Goal: Task Accomplishment & Management: Manage account settings

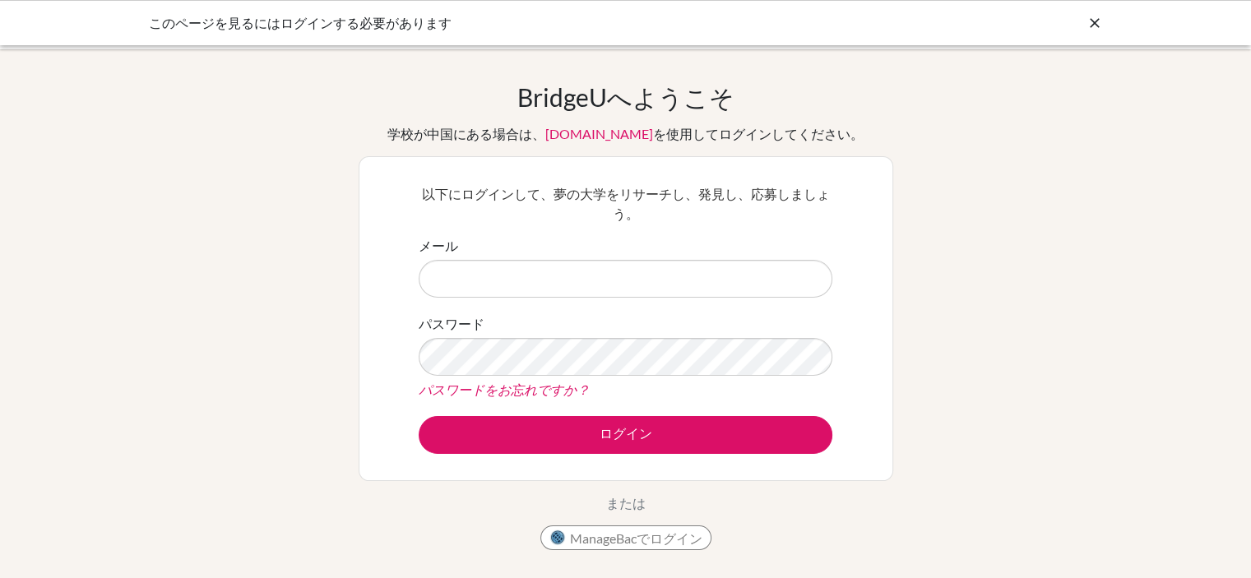
click at [510, 285] on input "メール" at bounding box center [626, 279] width 414 height 38
type input "[EMAIL_ADDRESS][DOMAIN_NAME]"
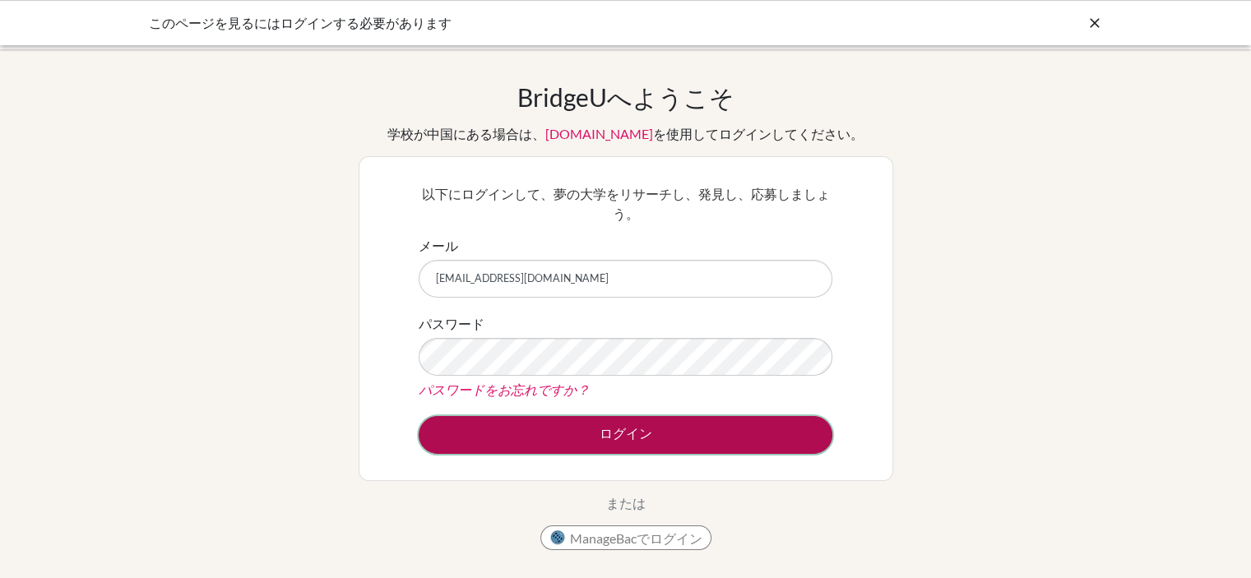
click at [594, 446] on button "ログイン" at bounding box center [626, 435] width 414 height 38
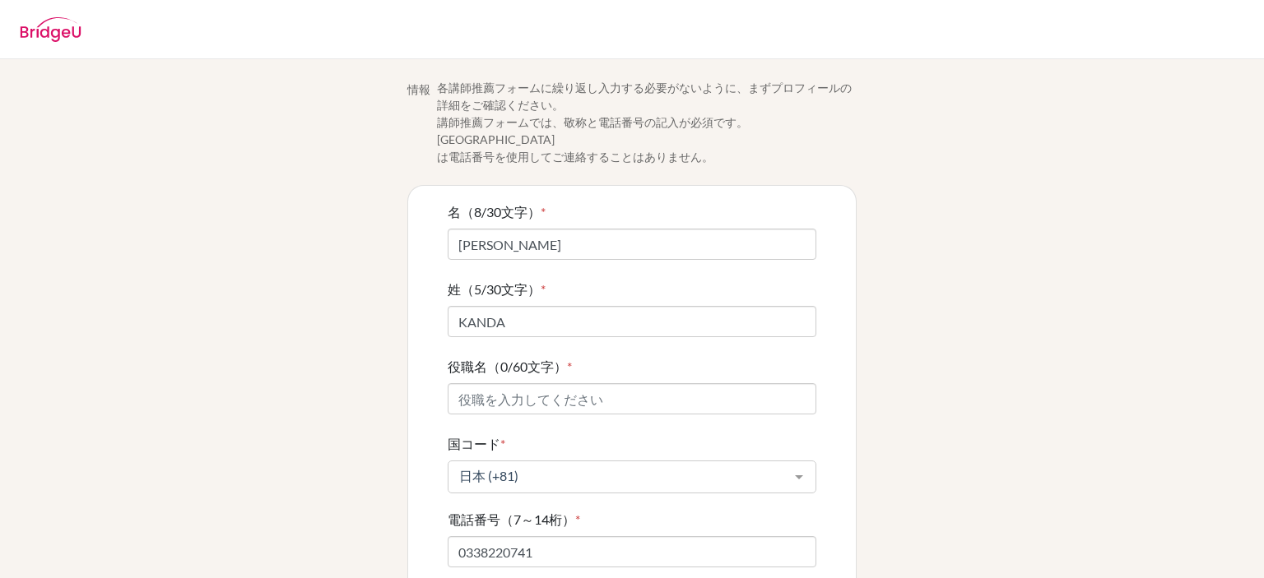
scroll to position [158, 0]
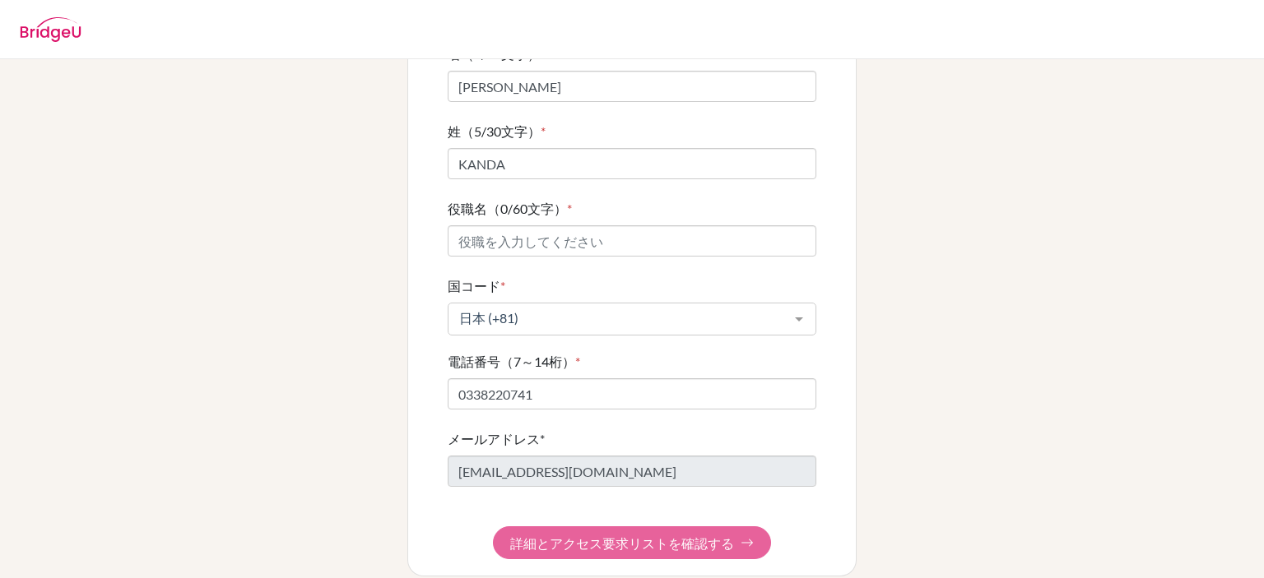
click at [661, 523] on form "名（8/30文字） * [PERSON_NAME] 姓（5/30文字） * [PERSON_NAME] 役職名（0/60文字） * 国コード * 日本 (+8…" at bounding box center [632, 301] width 369 height 515
click at [670, 527] on form "名（8/30文字） * [PERSON_NAME] 姓（5/30文字） * [PERSON_NAME] 役職名（0/60文字） * 国コード * 日本 (+8…" at bounding box center [632, 301] width 369 height 515
click at [1033, 396] on div "情報 各講師推薦フォームに繰り返し入力する必要がないように、まずプロフィールの詳細をご確認ください。 講師推薦フォームでは、[PERSON_NAME]と電話番…" at bounding box center [632, 249] width 938 height 656
click at [1087, 216] on div "情報 各講師推薦フォームに繰り返し入力する必要がないように、まずプロフィールの詳細をご確認ください。 講師推薦フォームでは、[PERSON_NAME]と電話番…" at bounding box center [632, 249] width 938 height 656
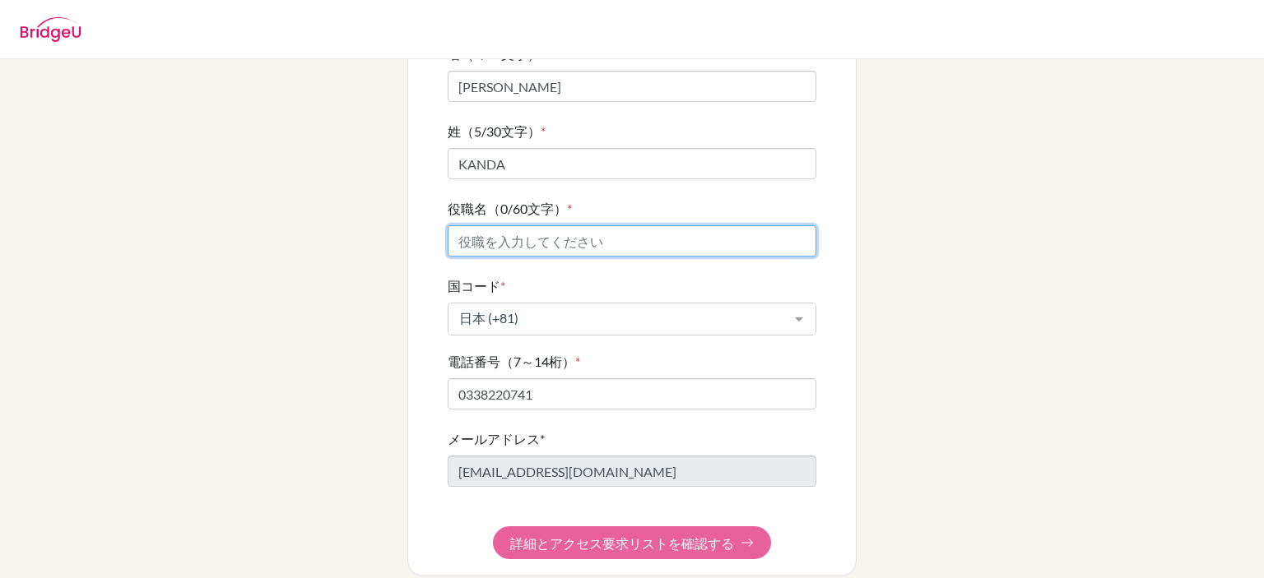
click at [578, 225] on input "役職名（0/60文字） *" at bounding box center [632, 240] width 369 height 31
click at [1084, 244] on div "情報 各講師推薦フォームに繰り返し入力する必要がないように、まずプロフィールの詳細をご確認ください。 講師推薦フォームでは、[PERSON_NAME]と電話番…" at bounding box center [632, 249] width 938 height 656
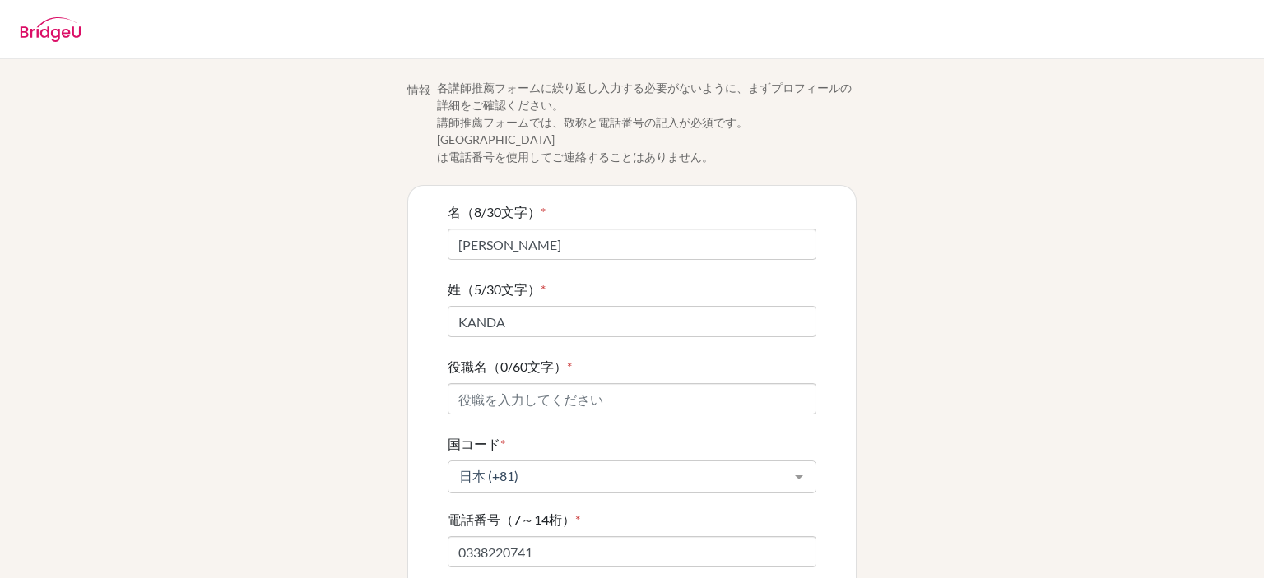
scroll to position [158, 0]
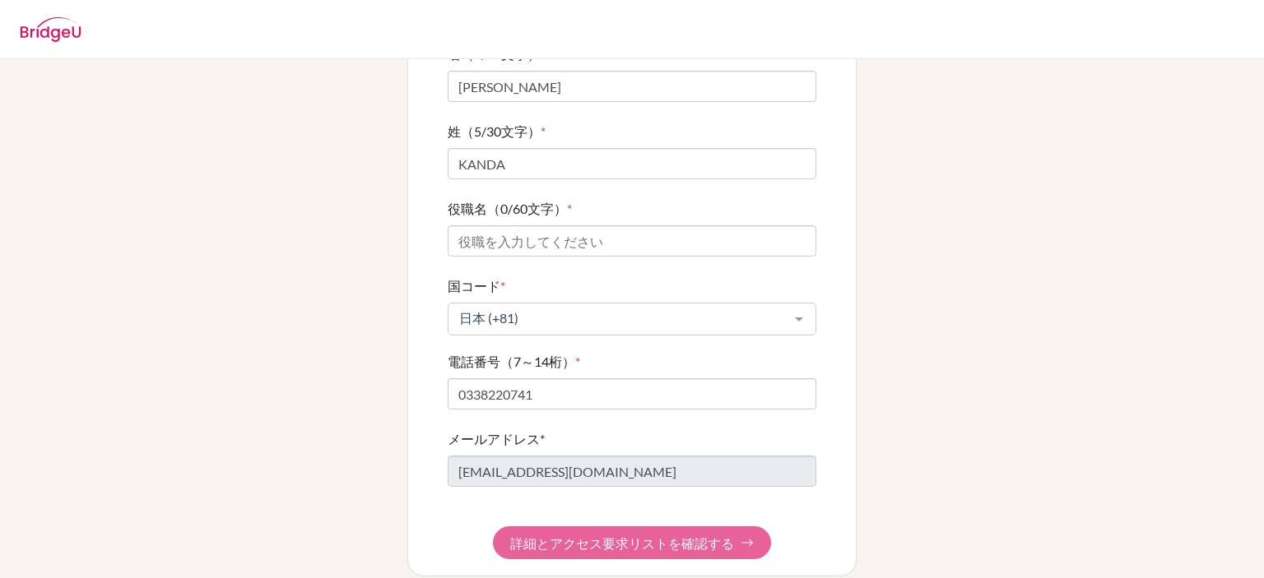
click at [678, 522] on form "名（8/30文字） * [PERSON_NAME] 姓（5/30文字） * KANDA 役職名（0/60文字） * 国コード * 日本 (+81) [GEOG…" at bounding box center [632, 301] width 369 height 515
click at [1102, 394] on div "情報 各講師推薦フォームに繰り返し入力する必要がないように、まずプロフィールの詳細をご確認ください。 講師推薦フォームでは、[PERSON_NAME]と電話番…" at bounding box center [632, 318] width 1264 height 519
click at [744, 527] on form "名（8/30文字） * [PERSON_NAME] 姓（5/30文字） * KANDA 役職名（0/60文字） * 国コード * 日本 (+81) [GEOG…" at bounding box center [632, 301] width 369 height 515
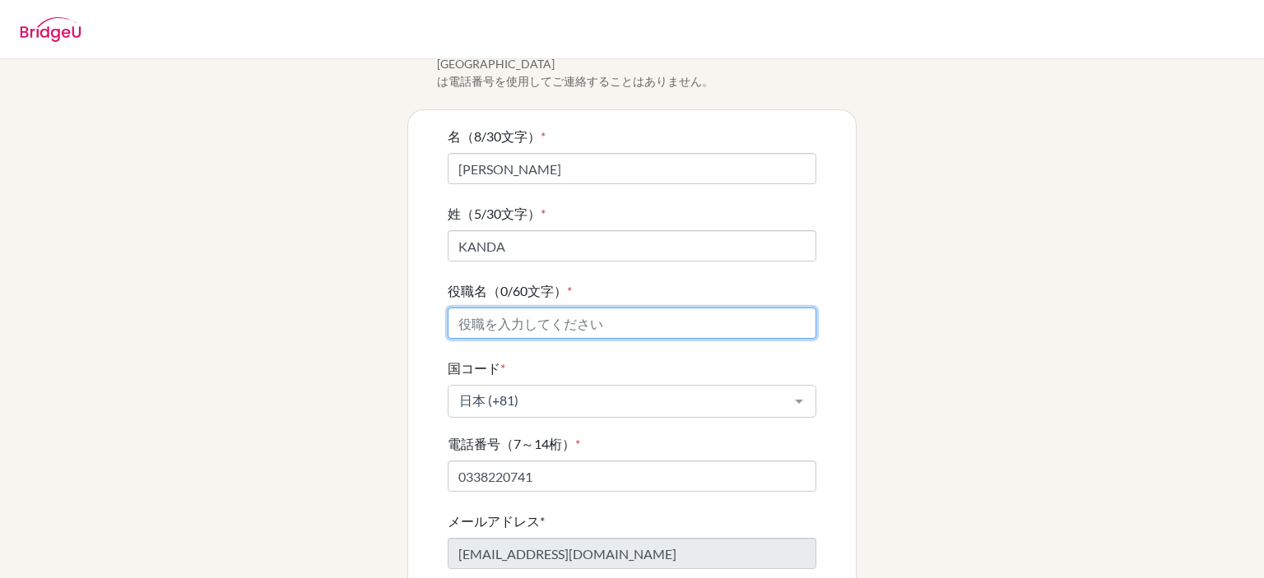
click at [660, 308] on input "役職名（0/60文字） *" at bounding box center [632, 323] width 369 height 31
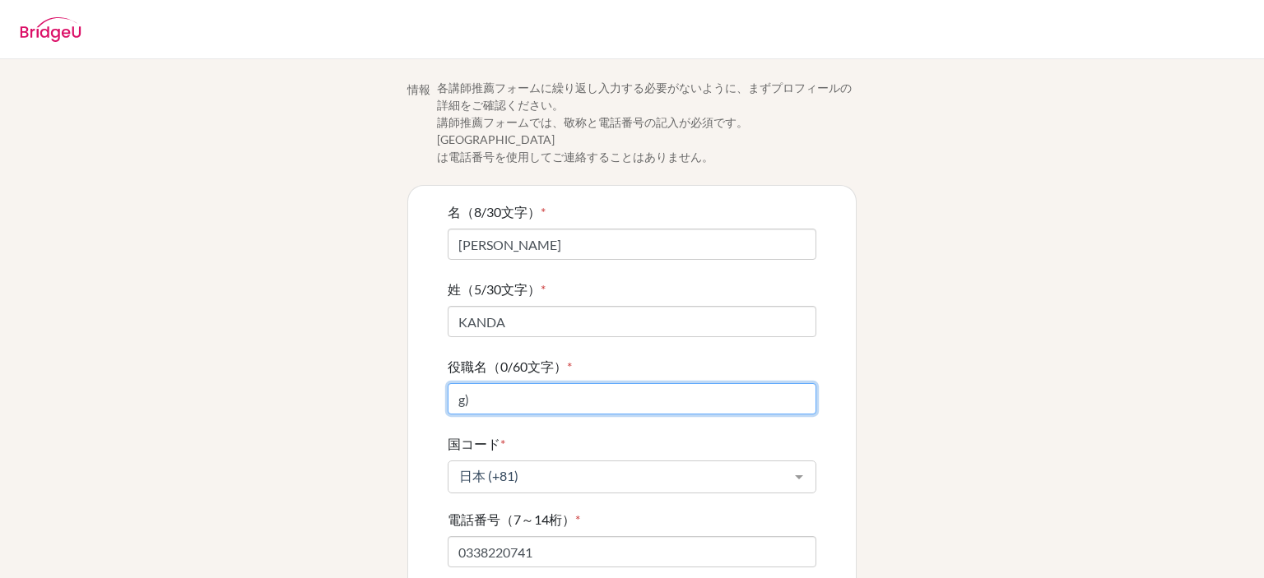
type input "g"
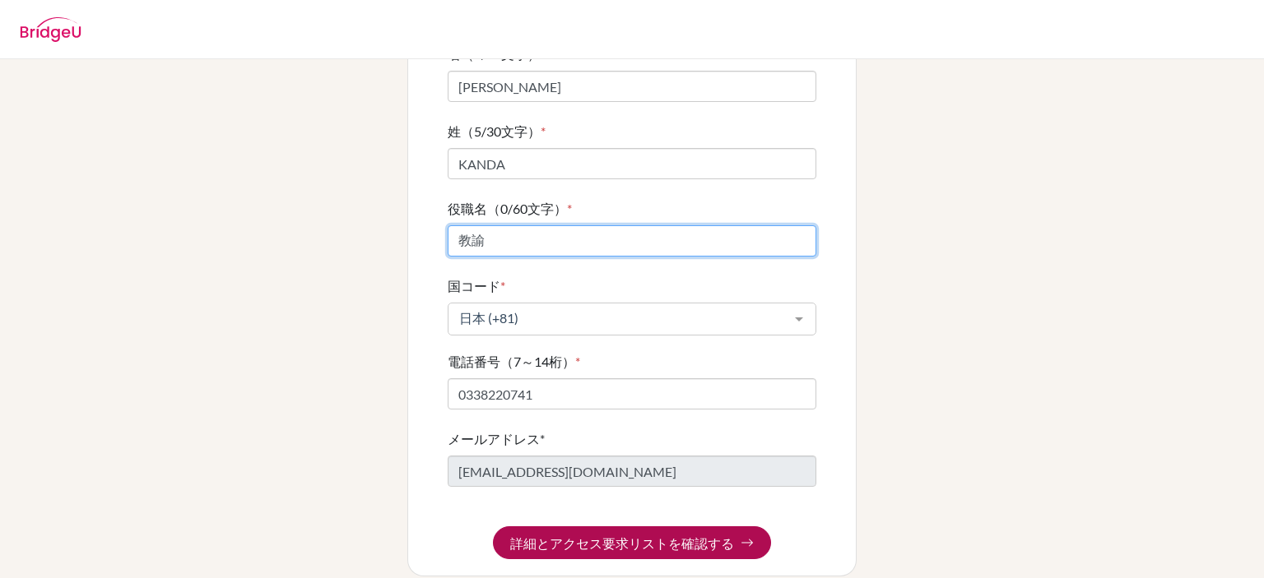
type input "教諭"
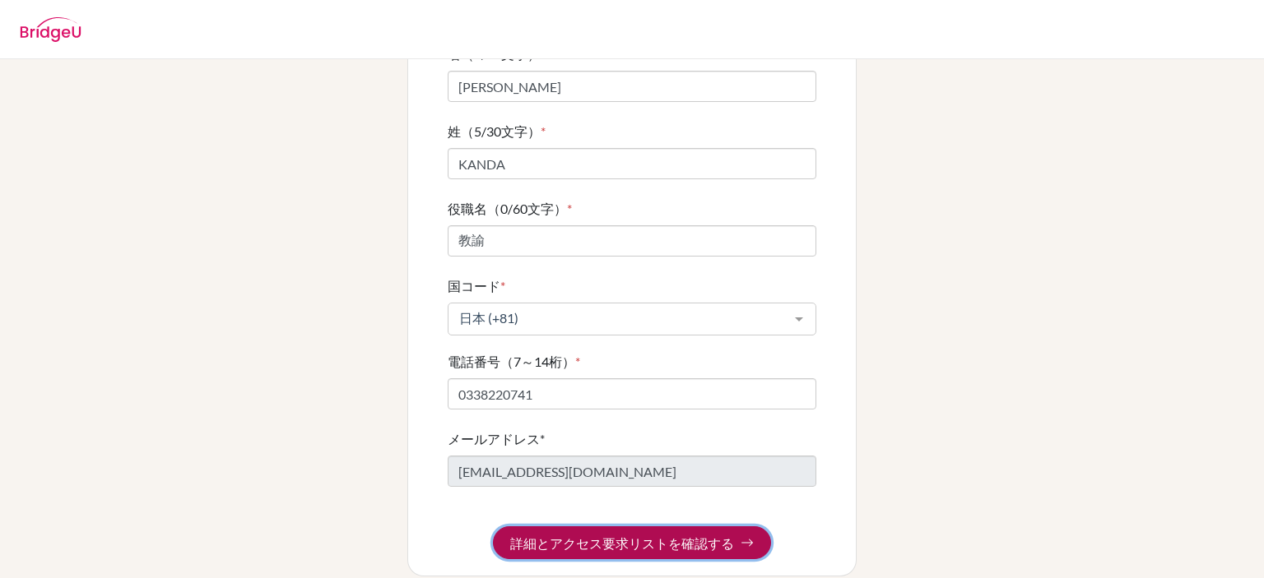
click at [623, 536] on font "詳細とアクセス要求リストを確認する" at bounding box center [622, 544] width 224 height 16
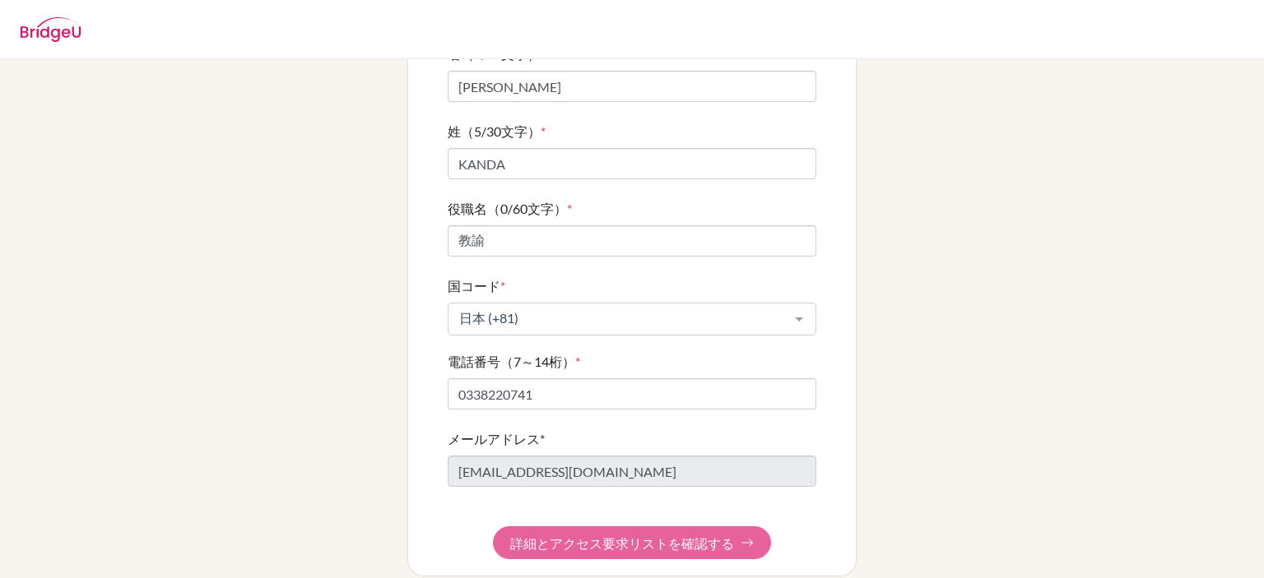
scroll to position [0, 0]
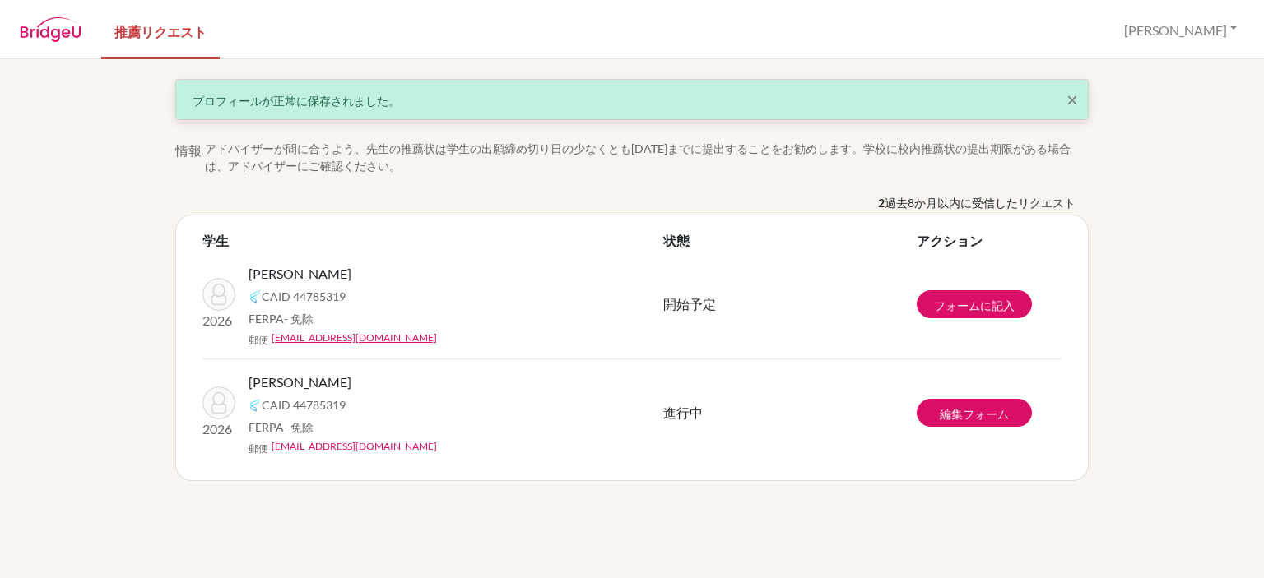
click at [1228, 148] on div "× プロフィールが正常に保存されました。 情報 アドバイザーが間に合うよう、先生の推薦状は学生の出願締め切り日の少なくとも2週間前までに提出することをお勧めし…" at bounding box center [632, 318] width 1264 height 519
click at [1240, 276] on div "× プロフィールが正常に保存されました。 情報 アドバイザーが間に合うよう、先生の推薦状は学生の出願締め切り日の少なくとも2週間前までに提出することをお勧めし…" at bounding box center [632, 318] width 1264 height 519
click at [1165, 286] on div "× プロフィールが正常に保存されました。 情報 アドバイザーが間に合うよう、先生の推薦状は学生の出願締め切り日の少なくとも2週間前までに提出することをお勧めし…" at bounding box center [632, 318] width 1264 height 519
click at [1162, 220] on div "× プロフィールが正常に保存されました。 情報 アドバイザーが間に合うよう、先生の推薦状は学生の出願締め切り日の少なくとも2週間前までに提出することをお勧めし…" at bounding box center [632, 318] width 1264 height 519
